Goal: Use online tool/utility: Utilize a website feature to perform a specific function

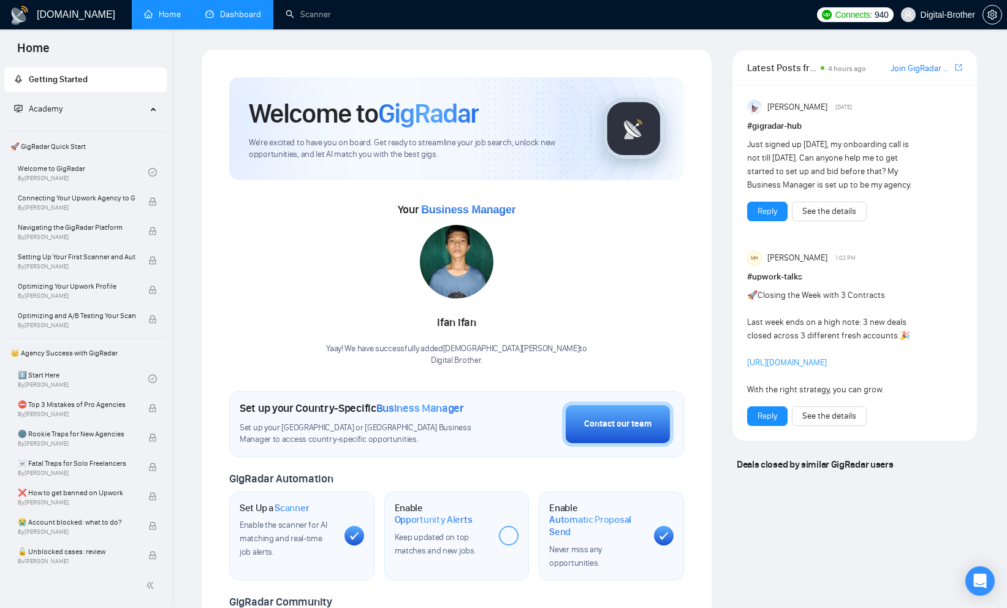
click at [237, 20] on link "Dashboard" at bounding box center [233, 14] width 56 height 10
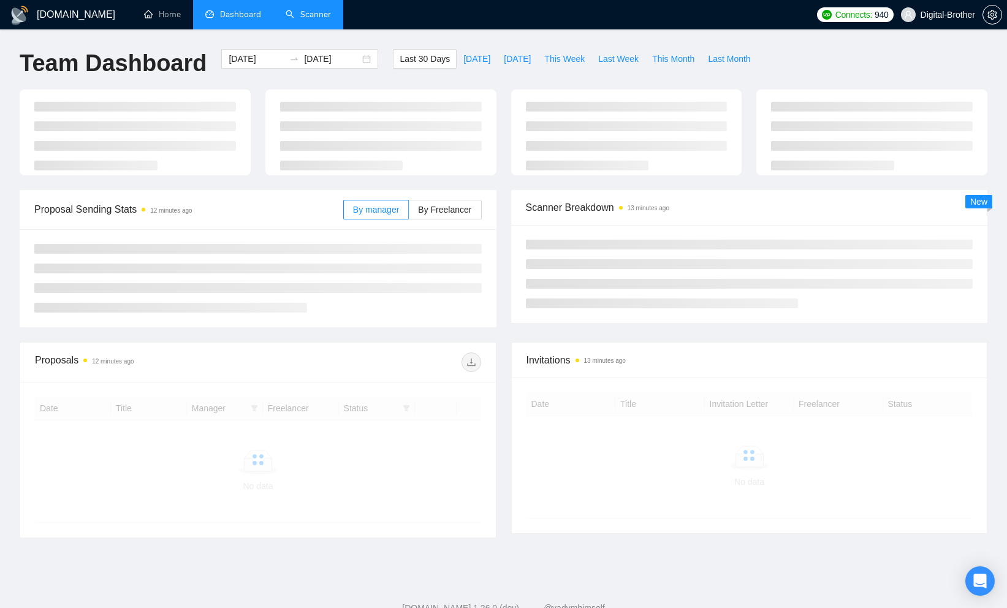
click at [314, 17] on link "Scanner" at bounding box center [308, 14] width 45 height 10
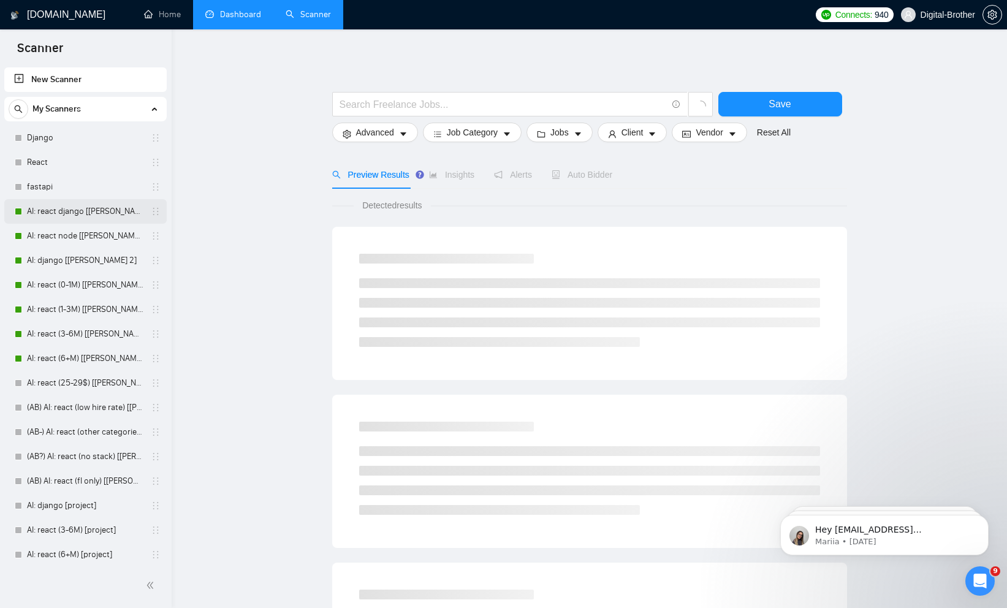
click at [66, 205] on link "AI: react django [[PERSON_NAME] 2]" at bounding box center [85, 211] width 116 height 25
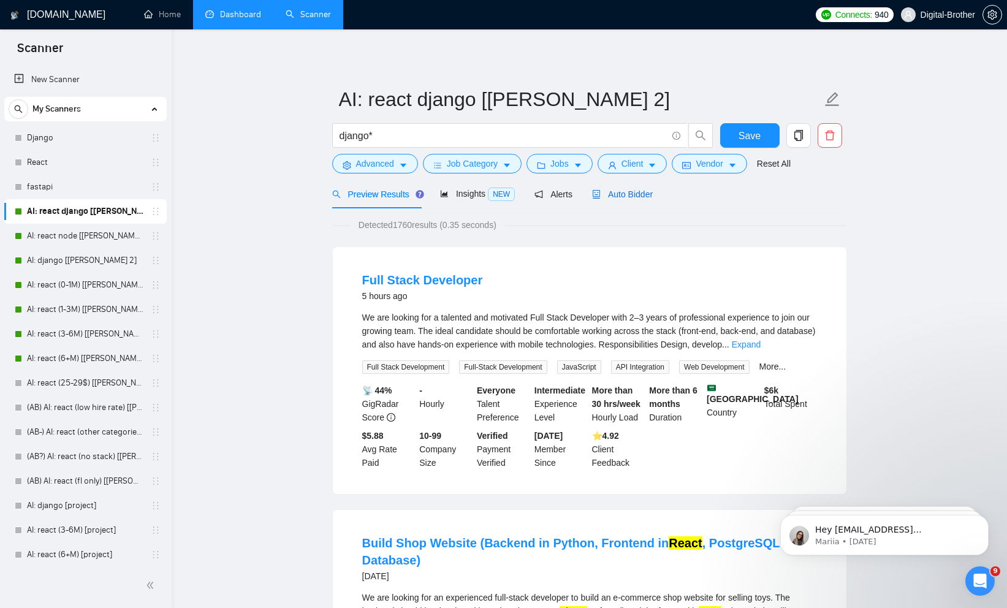
click at [612, 197] on span "Auto Bidder" at bounding box center [622, 194] width 61 height 10
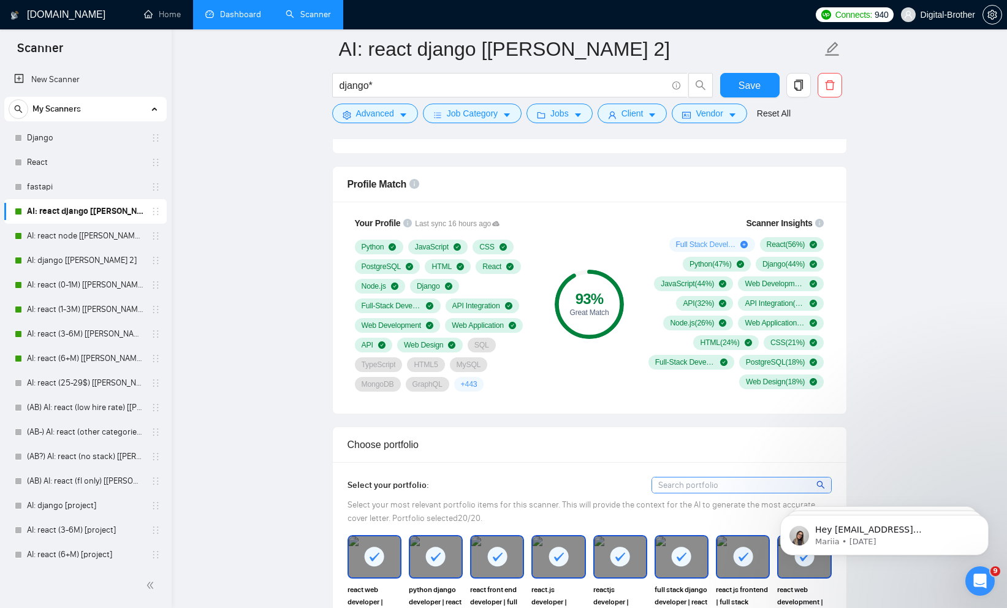
scroll to position [806, 0]
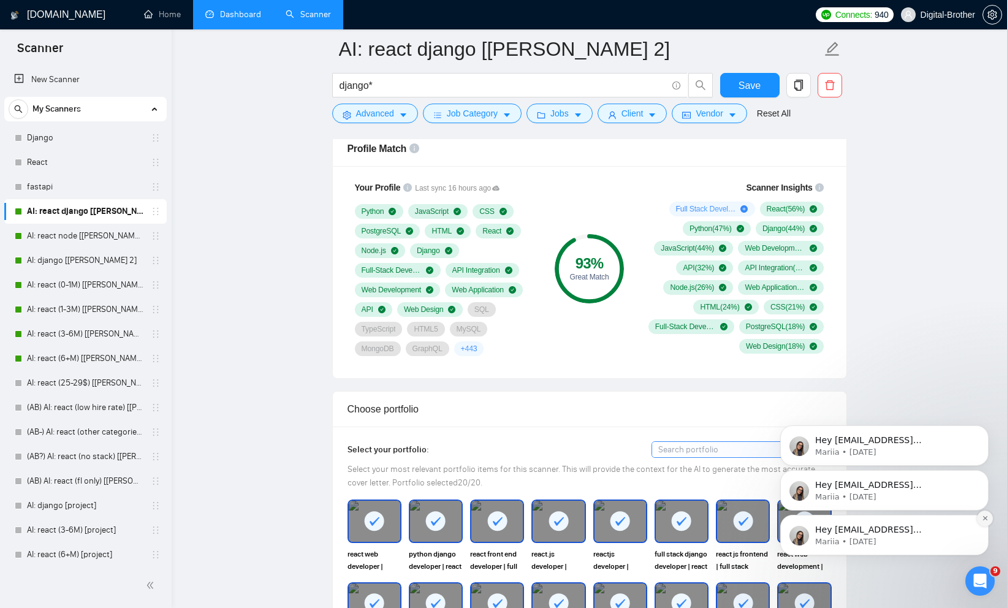
click at [987, 521] on icon "Dismiss notification" at bounding box center [985, 518] width 7 height 7
click at [987, 521] on icon "Dismiss notification" at bounding box center [985, 519] width 6 height 6
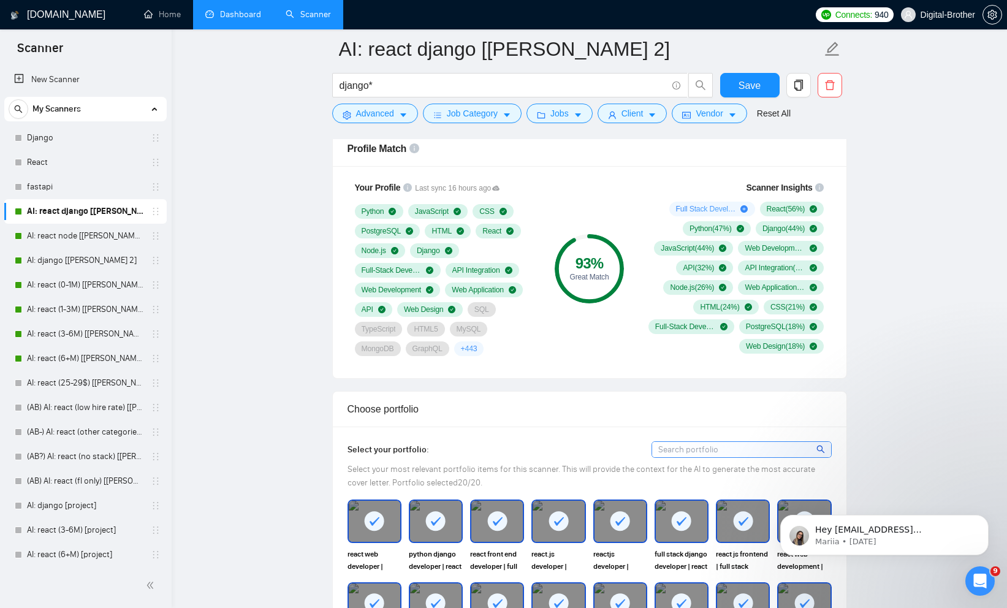
click at [987, 521] on icon "Dismiss notification" at bounding box center [985, 519] width 6 height 6
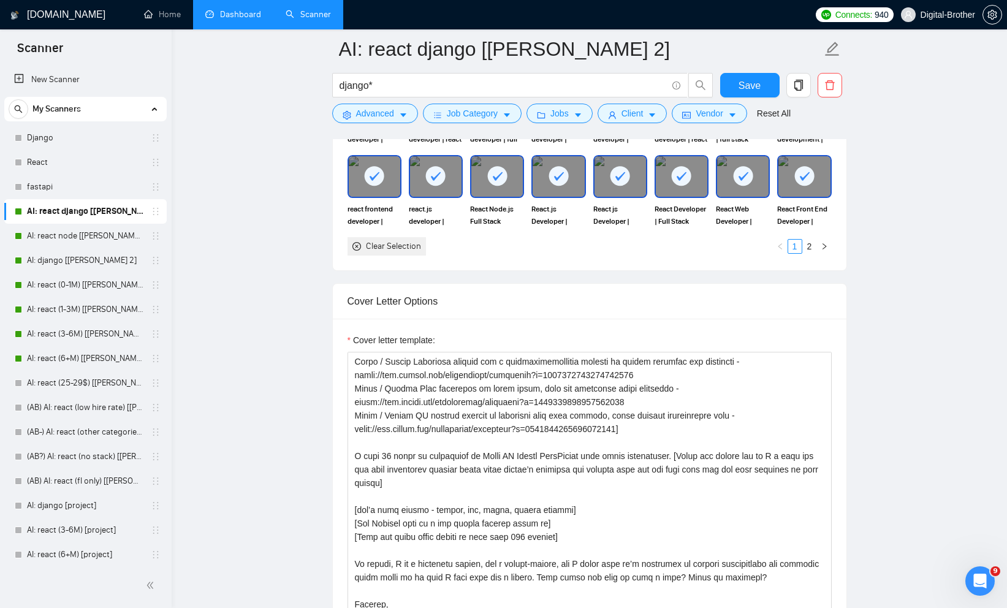
scroll to position [1319, 0]
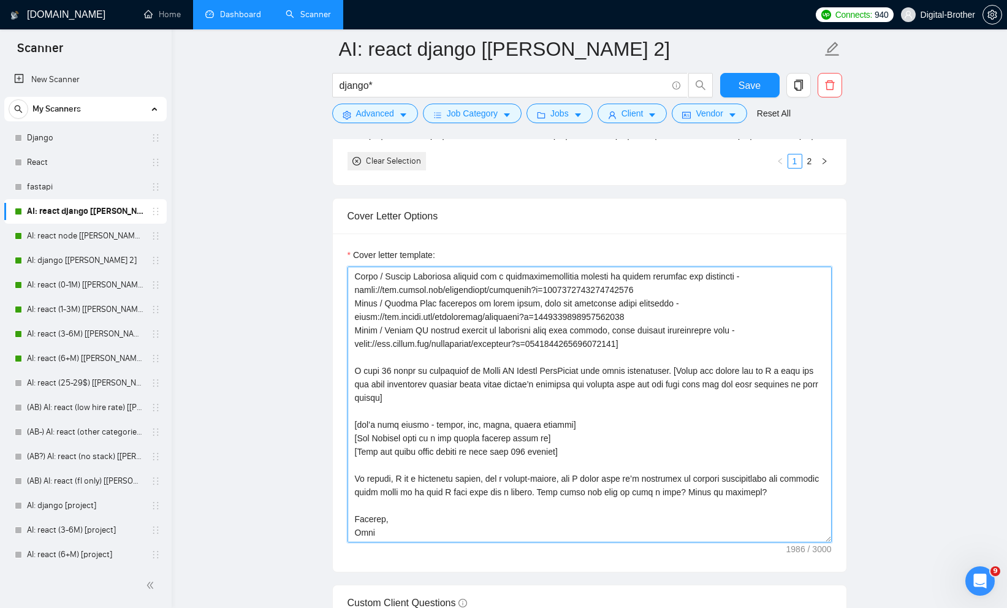
click at [708, 409] on textarea "Cover letter template:" at bounding box center [589, 405] width 484 height 276
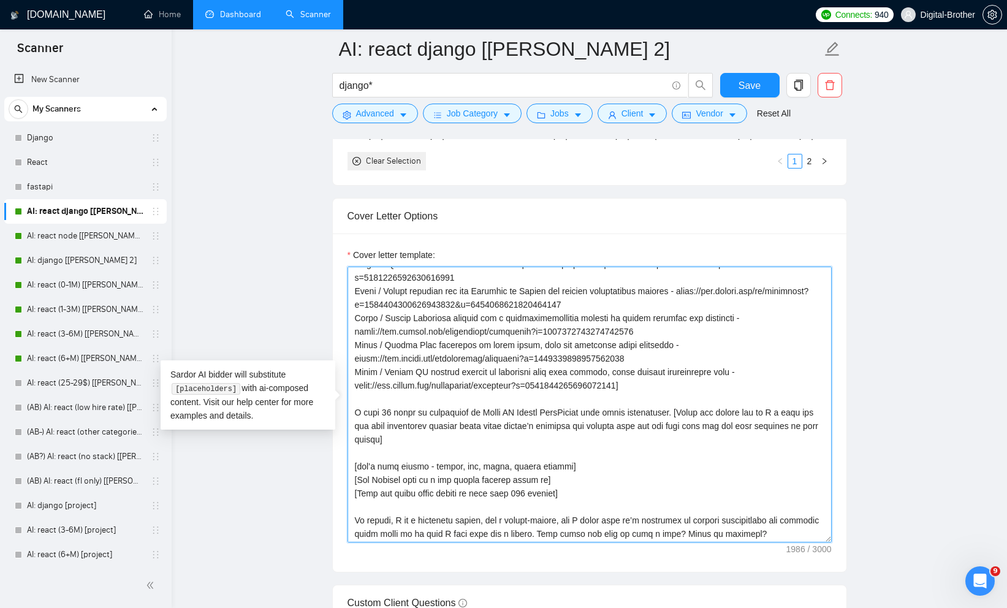
scroll to position [0, 0]
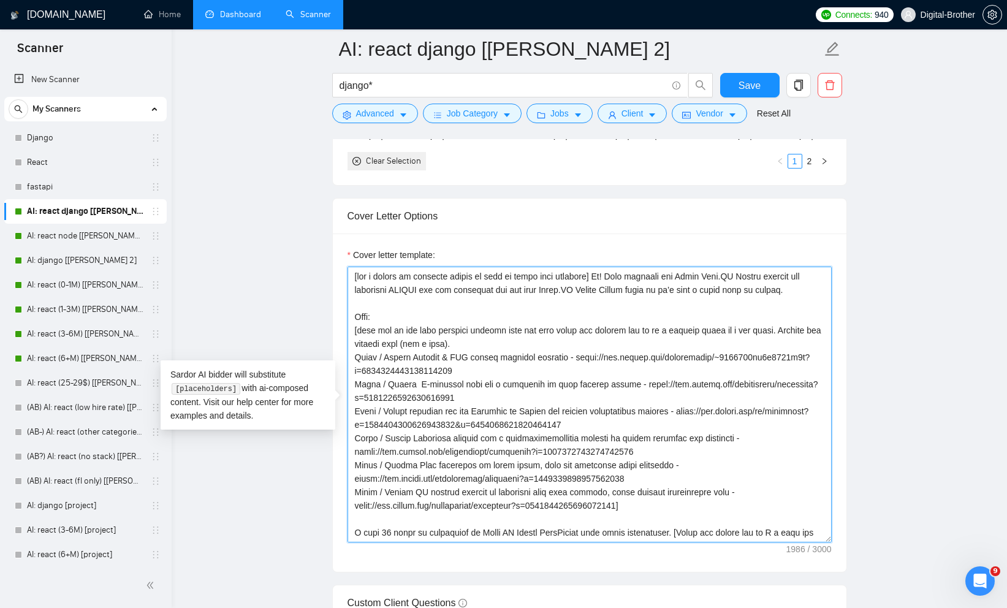
click at [738, 404] on textarea "Cover letter template:" at bounding box center [589, 405] width 484 height 276
click at [657, 436] on textarea "Cover letter template:" at bounding box center [589, 405] width 484 height 276
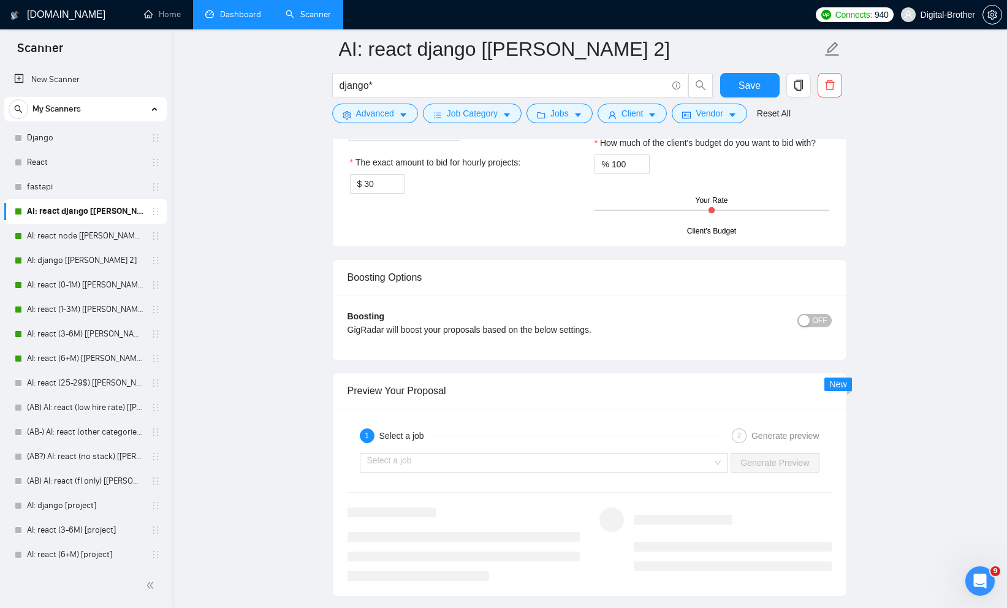
scroll to position [2142, 0]
